Goal: Transaction & Acquisition: Subscribe to service/newsletter

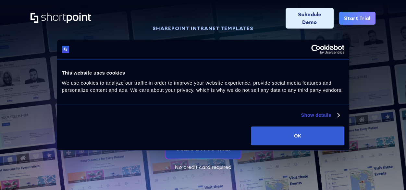
click at [359, 133] on div "SHAREPOINT INTRANET TEMPLATES Design stunning SharePoint pages in minutes - no …" at bounding box center [203, 98] width 345 height 144
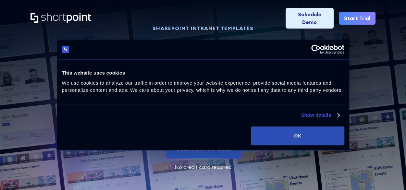
click at [301, 137] on button "OK" at bounding box center [297, 136] width 93 height 19
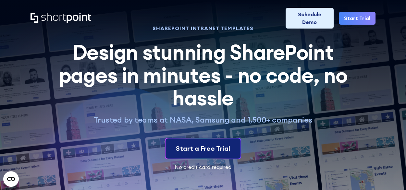
click at [198, 147] on div "Start a Free Trial" at bounding box center [203, 149] width 54 height 10
